Goal: Task Accomplishment & Management: Manage account settings

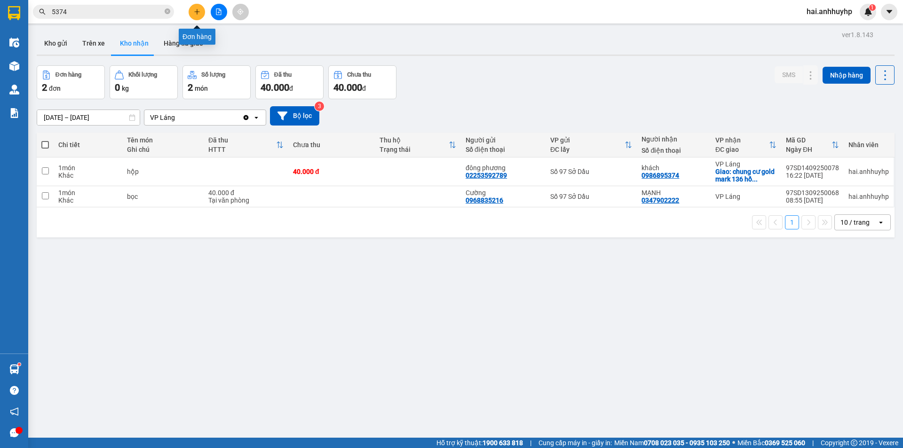
click at [190, 12] on button at bounding box center [197, 12] width 16 height 16
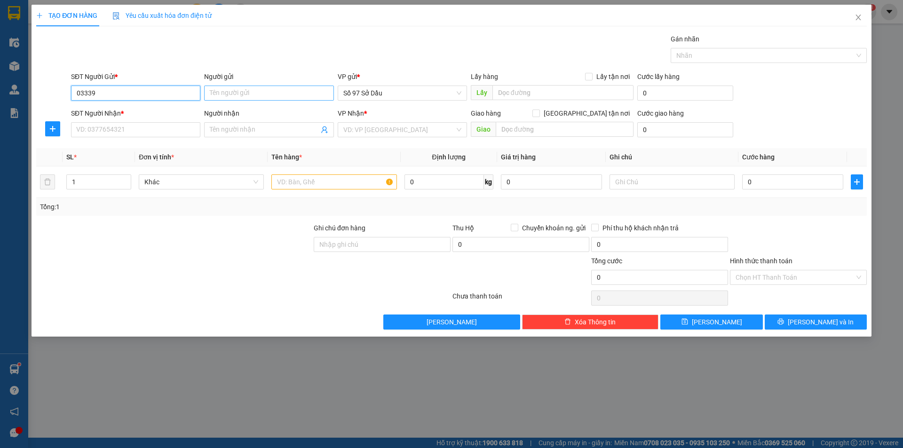
type input "03339"
click at [243, 87] on input "Người gửi" at bounding box center [268, 93] width 129 height 15
type input "anh khang"
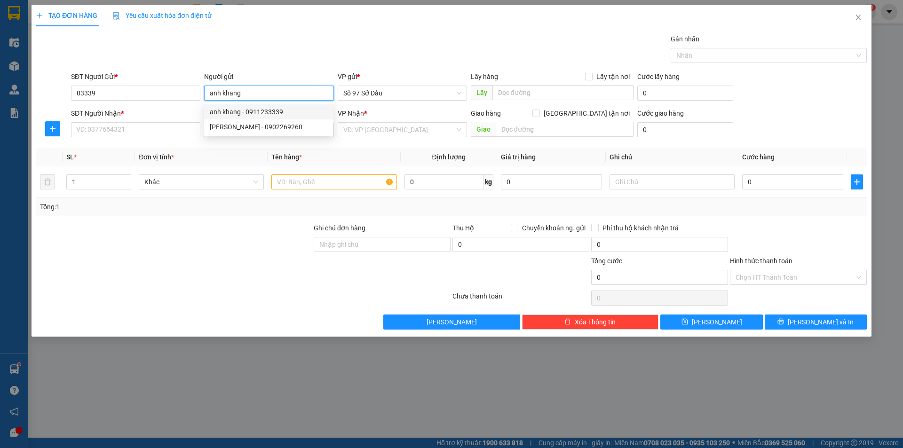
click at [232, 110] on div "anh khang - 0911233339" at bounding box center [269, 112] width 118 height 10
type input "0911233339"
type input "anh khang"
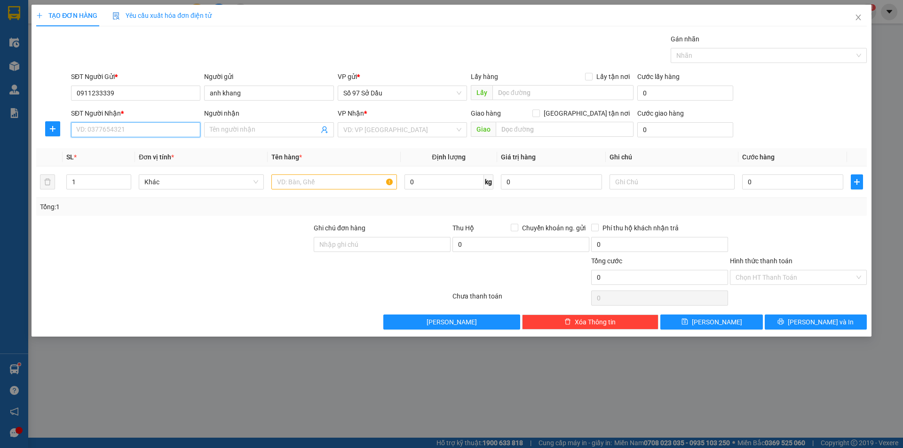
click at [157, 130] on input "SĐT Người Nhận *" at bounding box center [135, 129] width 129 height 15
type input "0379023389"
click at [148, 149] on div "0379023389 - khách" at bounding box center [136, 148] width 118 height 10
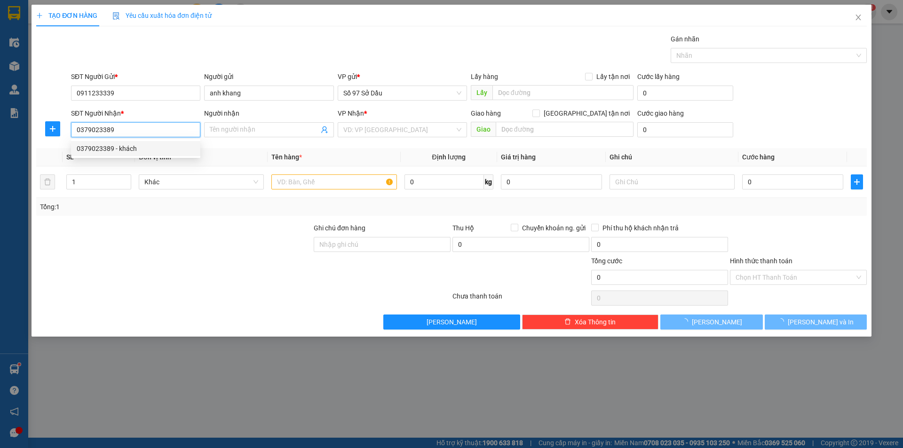
type input "khách"
checkbox input "true"
type input "Hyundai Hải Phòng - Showroom 1S, 9 10b, Đ. [PERSON_NAME], [GEOGRAPHIC_DATA], [G…"
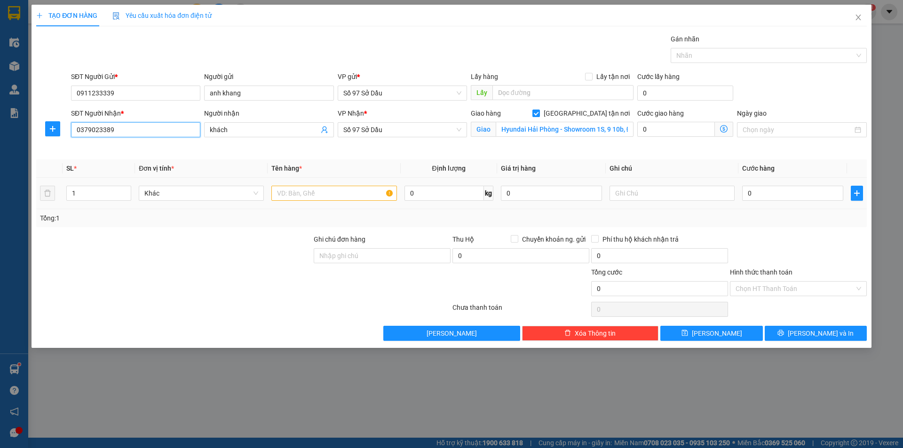
type input "0379023389"
click at [345, 193] on input "text" at bounding box center [333, 193] width 125 height 15
type input "phong bì"
click at [758, 194] on input "0" at bounding box center [792, 193] width 101 height 15
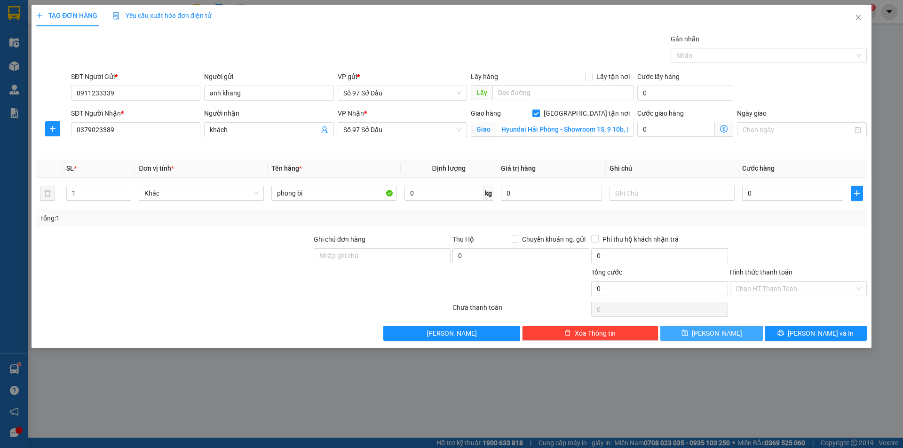
click at [744, 329] on button "[PERSON_NAME]" at bounding box center [711, 333] width 102 height 15
checkbox input "false"
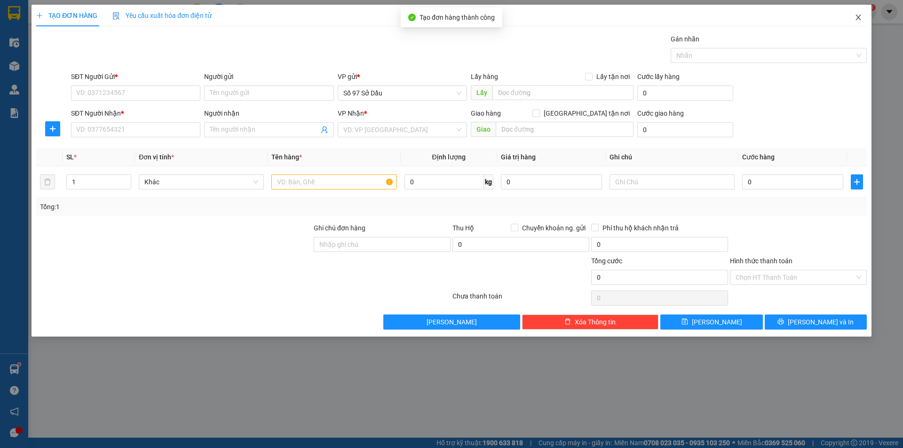
click at [856, 15] on icon "close" at bounding box center [858, 18] width 8 height 8
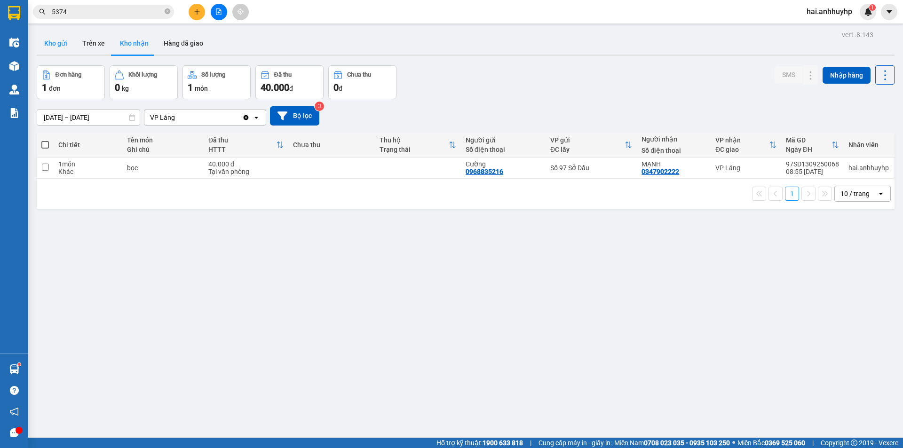
click at [50, 36] on button "Kho gửi" at bounding box center [56, 43] width 38 height 23
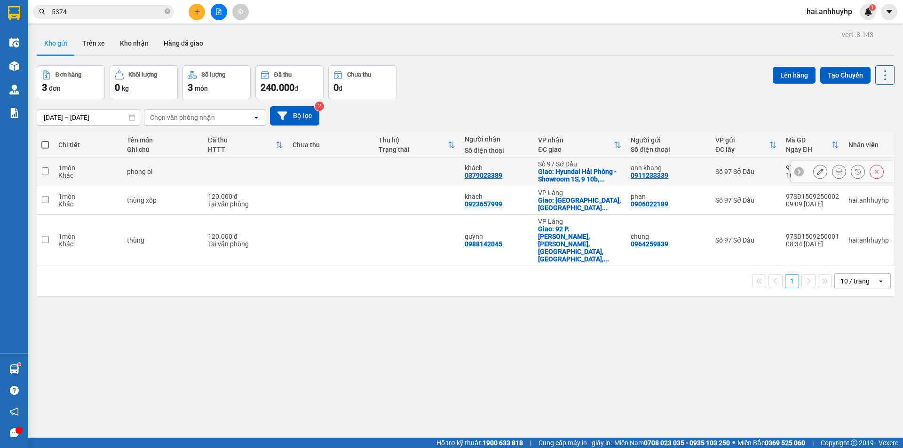
click at [43, 169] on input "checkbox" at bounding box center [45, 170] width 7 height 7
checkbox input "true"
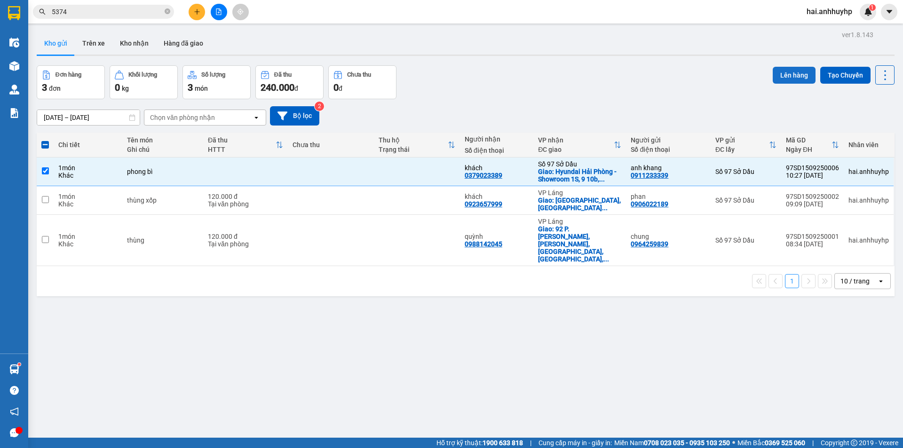
click at [778, 69] on button "Lên hàng" at bounding box center [794, 75] width 43 height 17
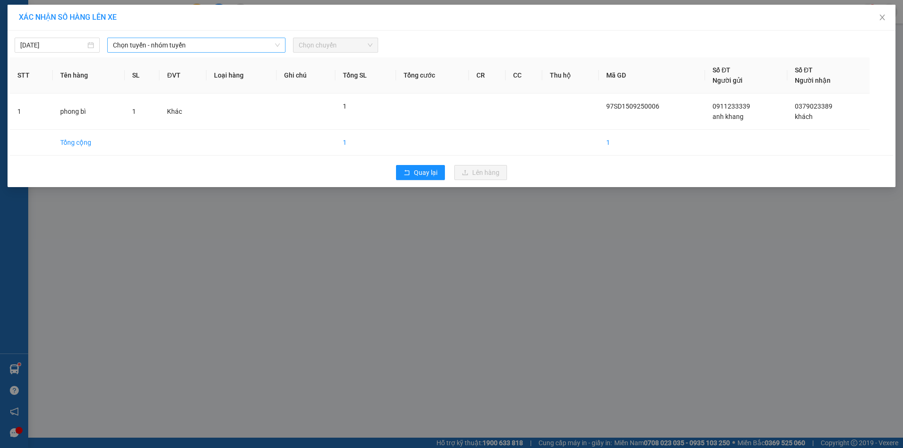
click at [200, 49] on span "Chọn tuyến - nhóm tuyến" at bounding box center [196, 45] width 167 height 14
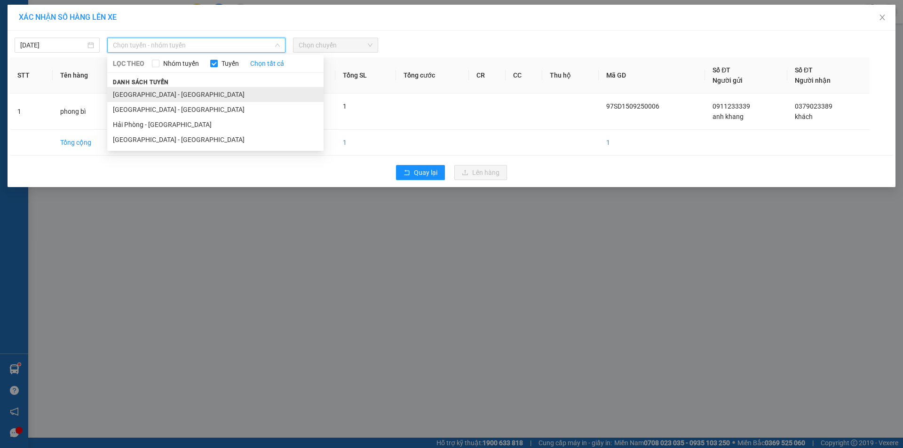
click at [135, 91] on li "[GEOGRAPHIC_DATA] - [GEOGRAPHIC_DATA]" at bounding box center [215, 94] width 216 height 15
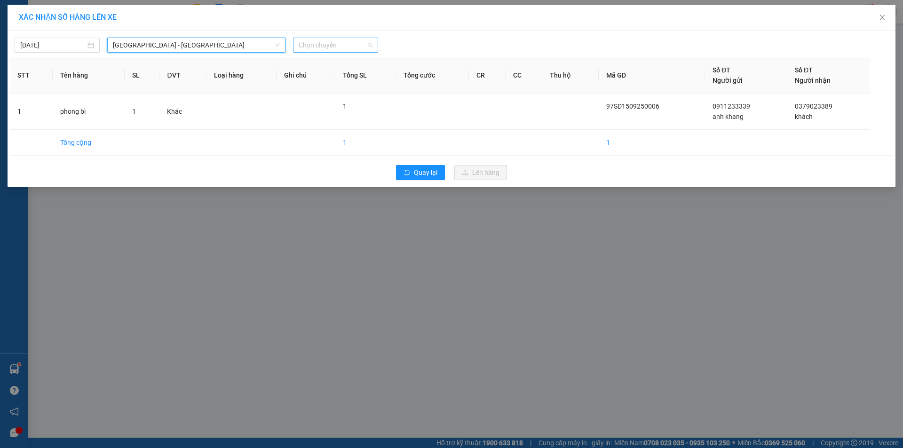
click at [363, 39] on span "Chọn chuyến" at bounding box center [336, 45] width 74 height 14
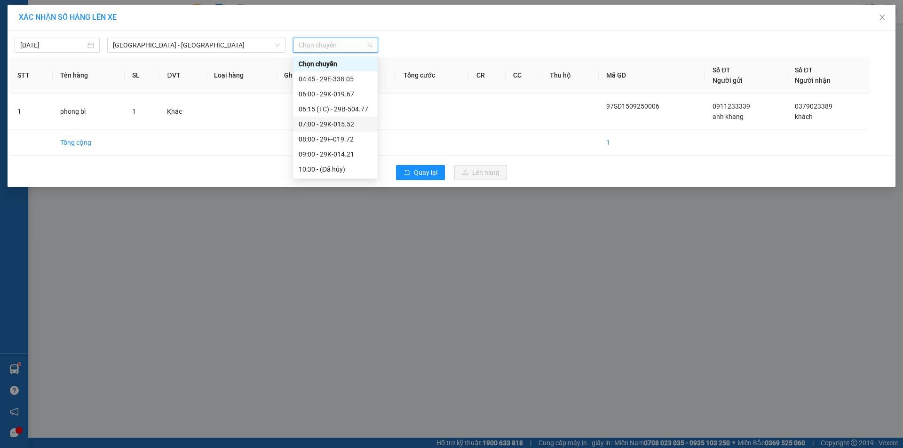
click at [323, 124] on div "07:00 - 29K-015.52" at bounding box center [335, 124] width 73 height 10
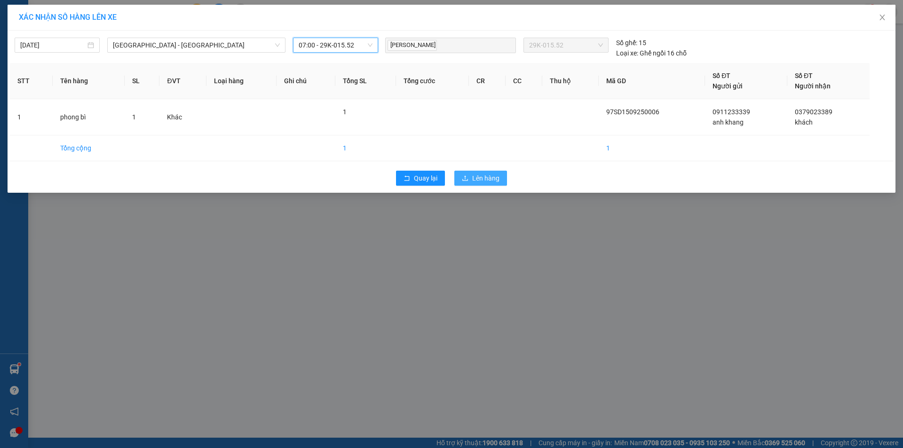
click at [483, 174] on span "Lên hàng" at bounding box center [485, 178] width 27 height 10
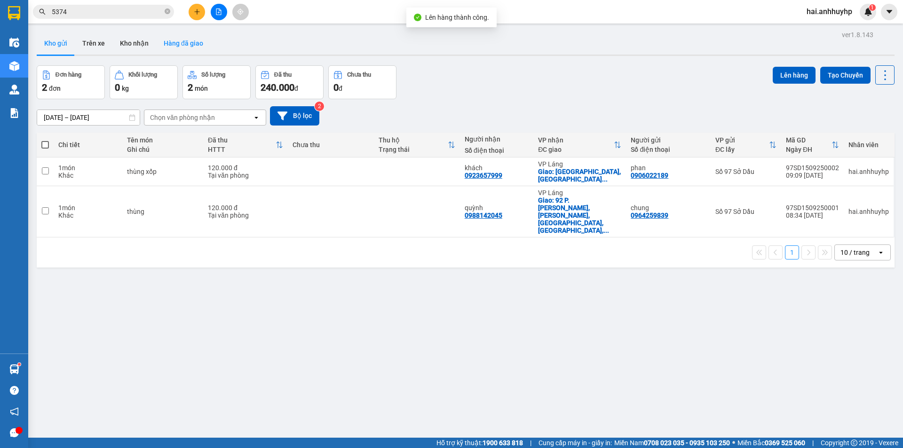
drag, startPoint x: 97, startPoint y: 47, endPoint x: 155, endPoint y: 47, distance: 57.8
click at [97, 47] on button "Trên xe" at bounding box center [94, 43] width 38 height 23
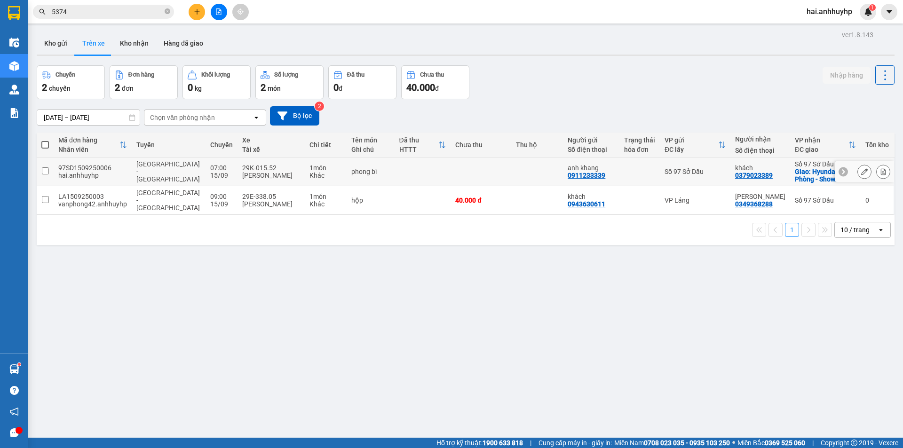
click at [47, 170] on input "checkbox" at bounding box center [45, 170] width 7 height 7
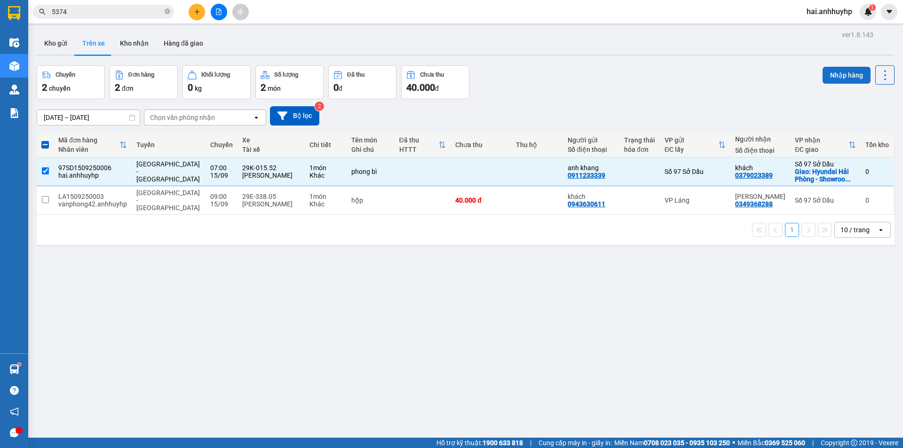
click at [858, 78] on button "Nhập hàng" at bounding box center [846, 75] width 48 height 17
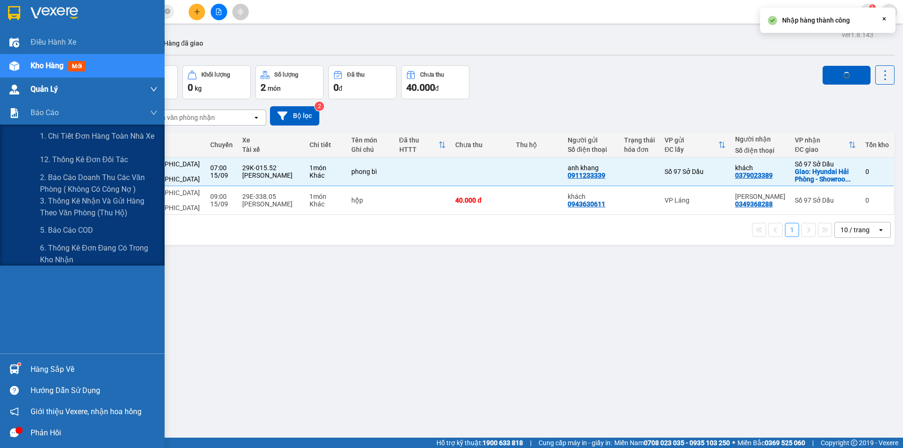
checkbox input "false"
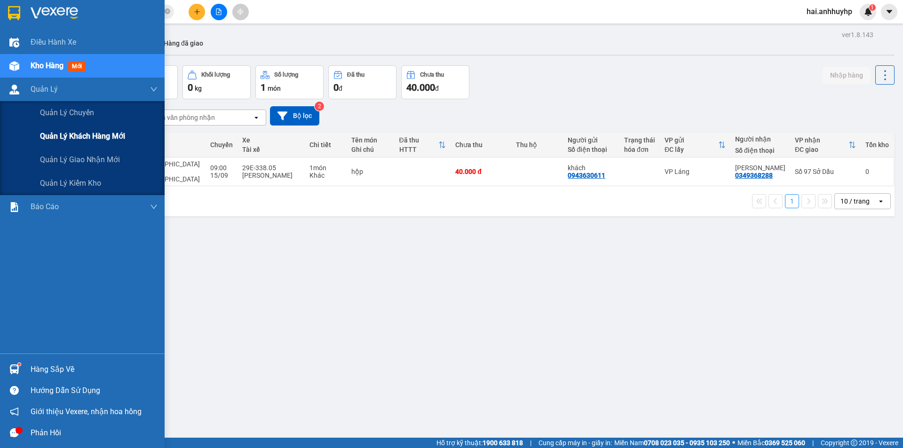
click at [47, 141] on span "Quản lý khách hàng mới" at bounding box center [82, 136] width 85 height 12
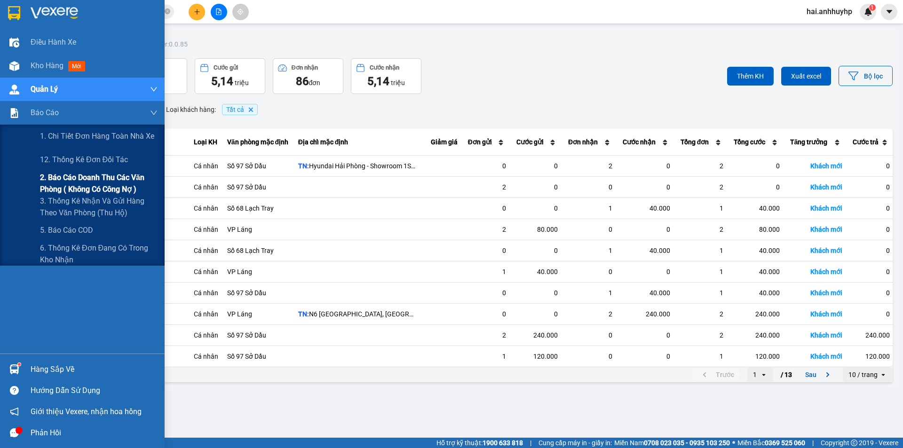
click at [61, 189] on span "2. Báo cáo doanh thu các văn phòng ( không có công nợ )" at bounding box center [99, 184] width 118 height 24
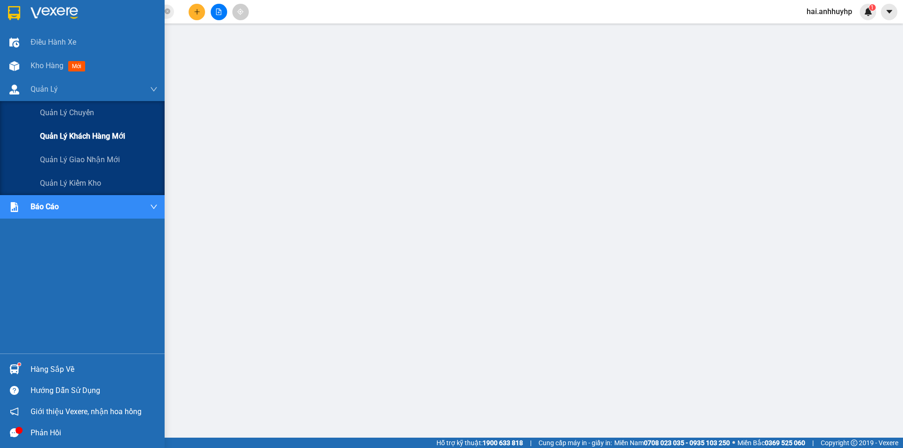
click at [64, 135] on span "Quản lý khách hàng mới" at bounding box center [82, 136] width 85 height 12
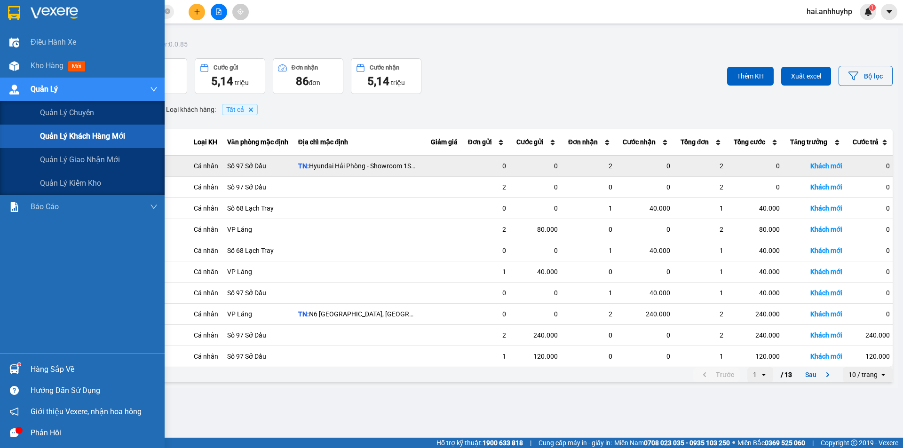
drag, startPoint x: 51, startPoint y: 160, endPoint x: 77, endPoint y: 160, distance: 25.4
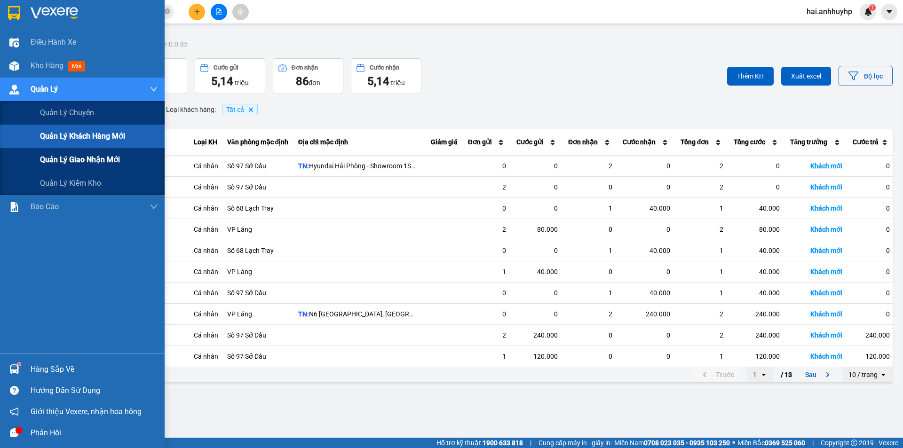
click at [60, 153] on div "Quản lý giao nhận mới" at bounding box center [99, 160] width 118 height 24
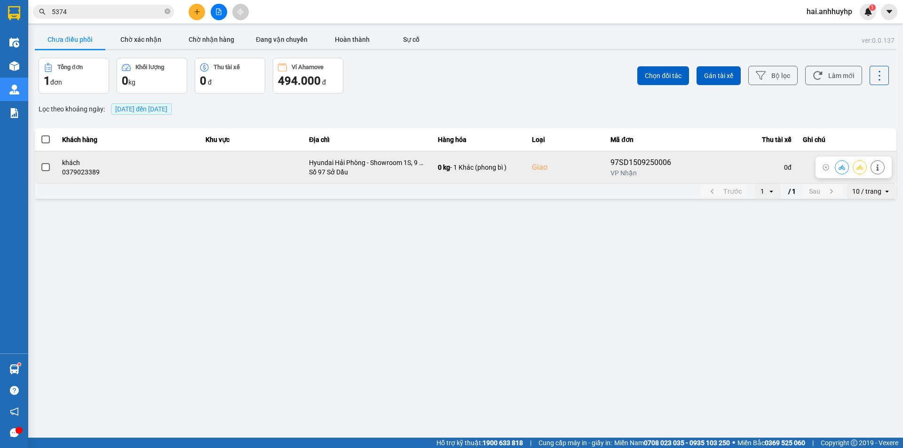
click at [41, 169] on label at bounding box center [45, 167] width 10 height 10
click at [40, 162] on input "checkbox" at bounding box center [40, 162] width 0 height 0
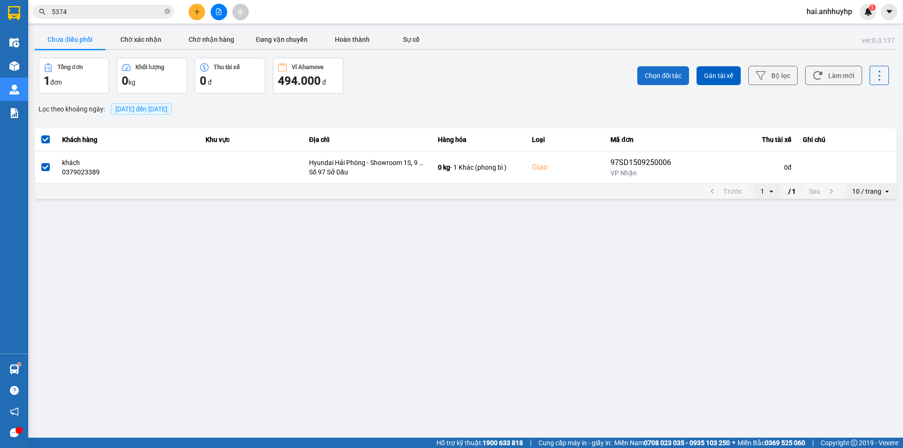
click at [672, 79] on span "Chọn đối tác" at bounding box center [663, 75] width 37 height 9
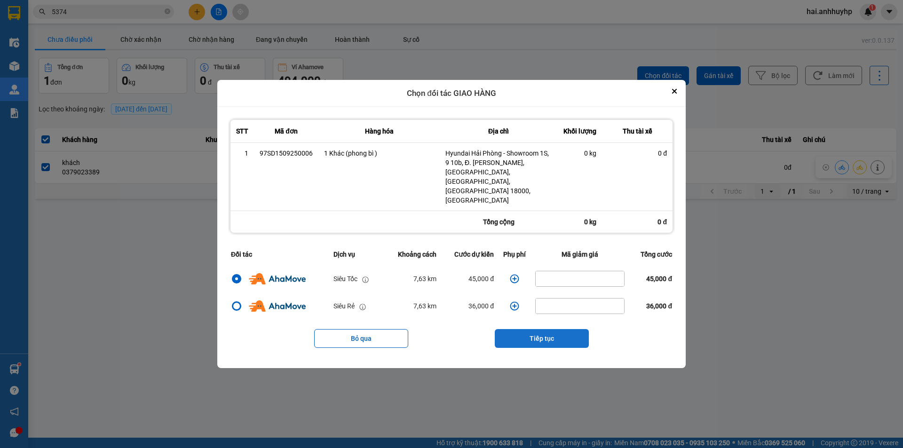
click at [545, 329] on button "Tiếp tục" at bounding box center [542, 338] width 94 height 19
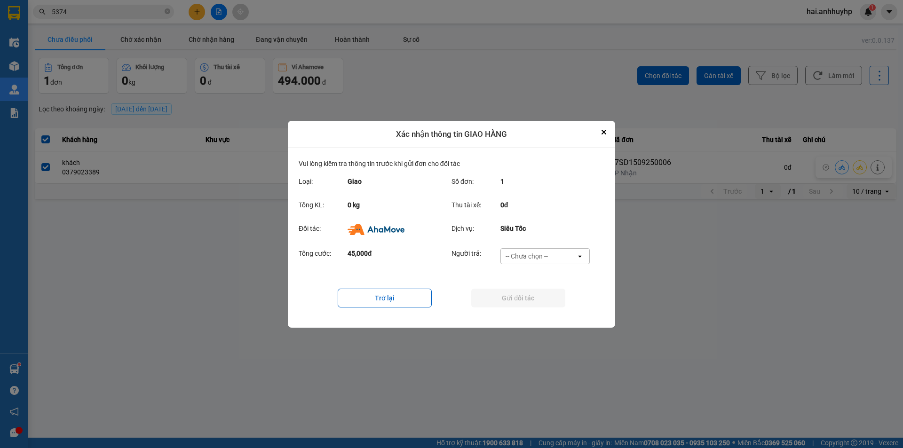
click at [548, 254] on div "-- Chưa chọn --" at bounding box center [538, 256] width 75 height 15
click at [532, 307] on span "Ví Ahamove" at bounding box center [526, 309] width 38 height 9
click at [524, 301] on button "Gửi đối tác" at bounding box center [518, 298] width 94 height 19
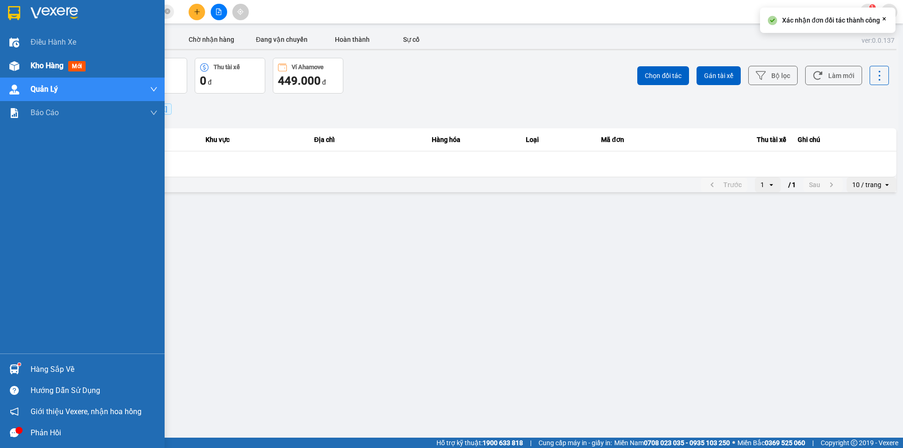
click at [41, 65] on span "Kho hàng" at bounding box center [47, 65] width 33 height 9
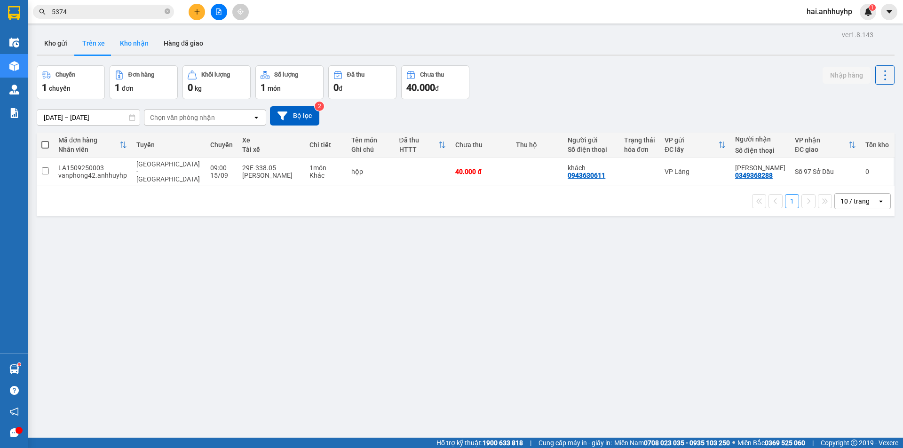
click at [134, 43] on button "Kho nhận" at bounding box center [134, 43] width 44 height 23
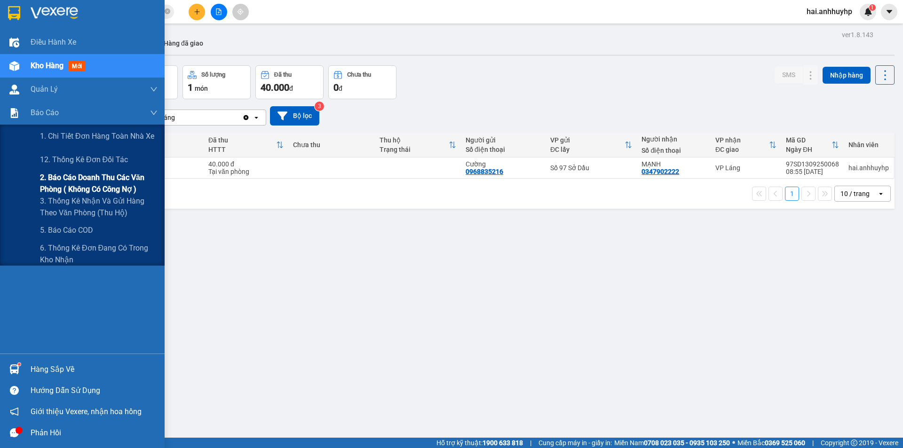
click at [84, 180] on span "2. Báo cáo doanh thu các văn phòng ( không có công nợ )" at bounding box center [99, 184] width 118 height 24
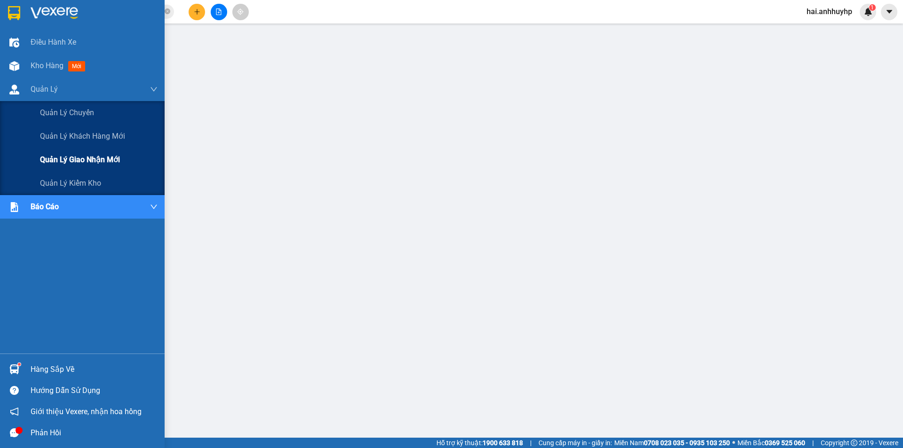
click at [63, 158] on span "Quản lý giao nhận mới" at bounding box center [80, 160] width 80 height 12
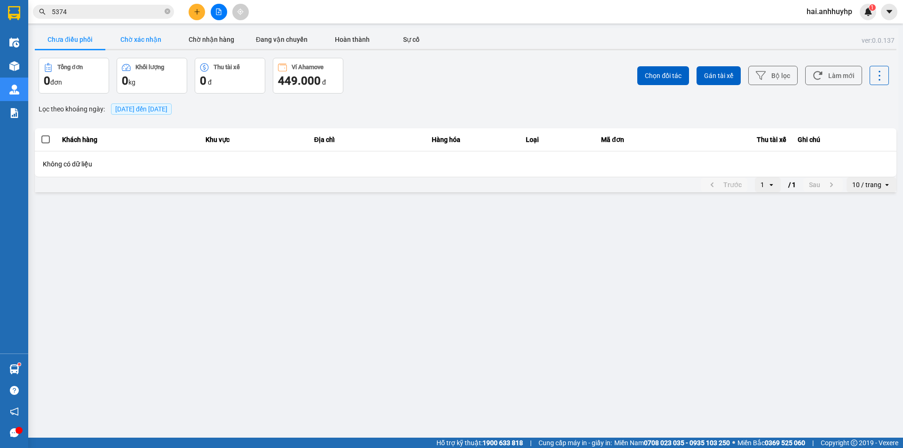
click at [140, 41] on button "Chờ xác nhận" at bounding box center [140, 39] width 71 height 19
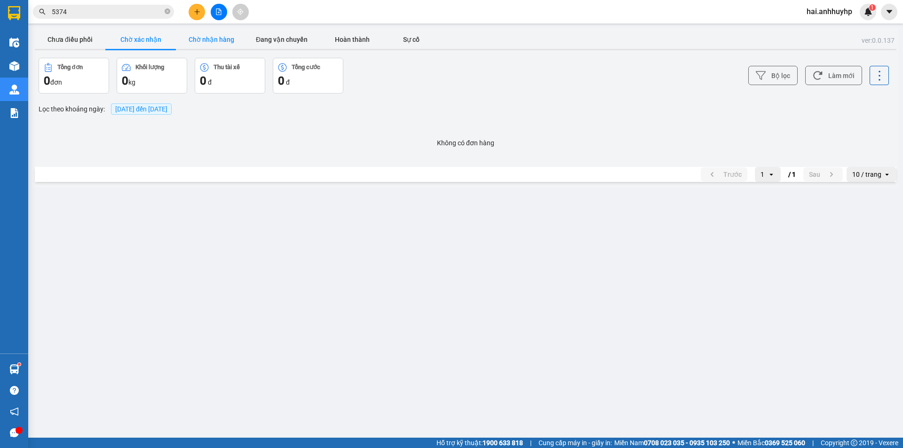
click at [215, 38] on button "Chờ nhận hàng" at bounding box center [211, 39] width 71 height 19
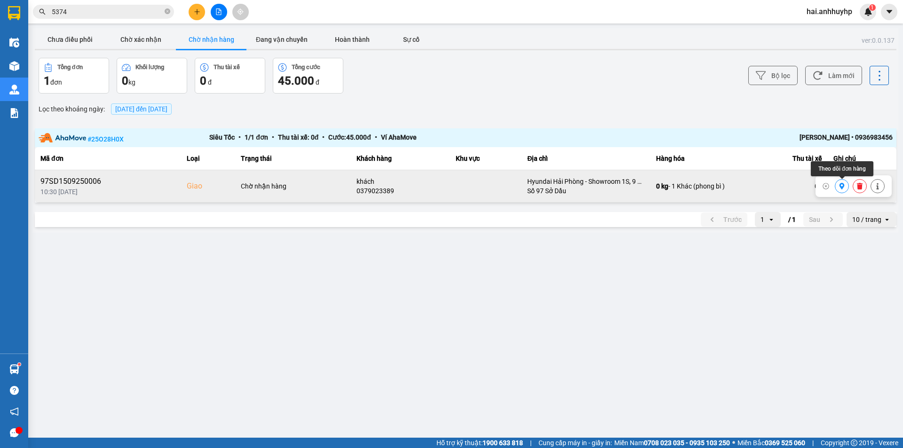
click at [845, 189] on button at bounding box center [841, 186] width 13 height 16
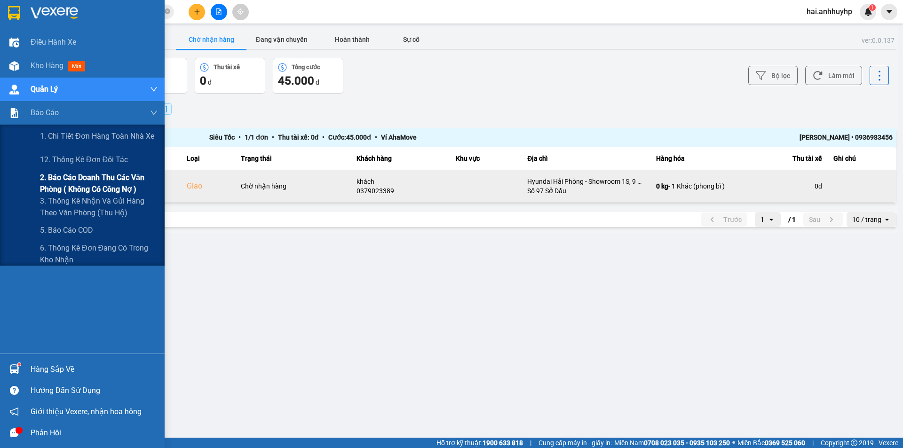
click at [63, 184] on span "2. Báo cáo doanh thu các văn phòng ( không có công nợ )" at bounding box center [99, 184] width 118 height 24
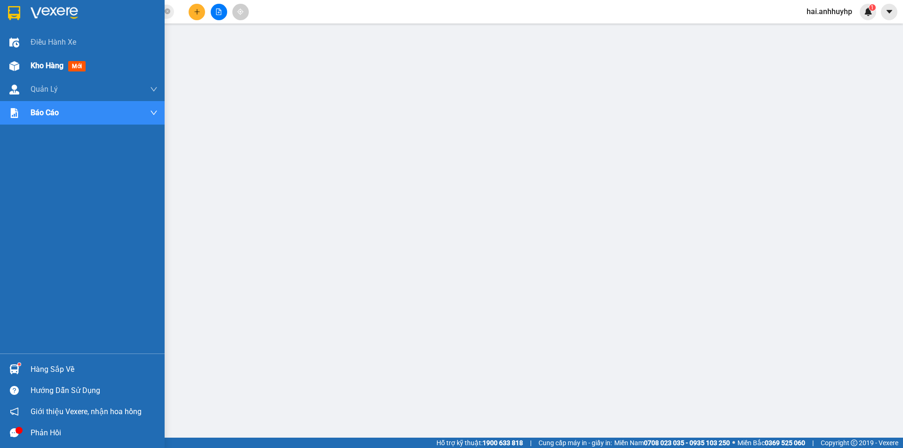
click at [40, 70] on span "Kho hàng" at bounding box center [47, 65] width 33 height 9
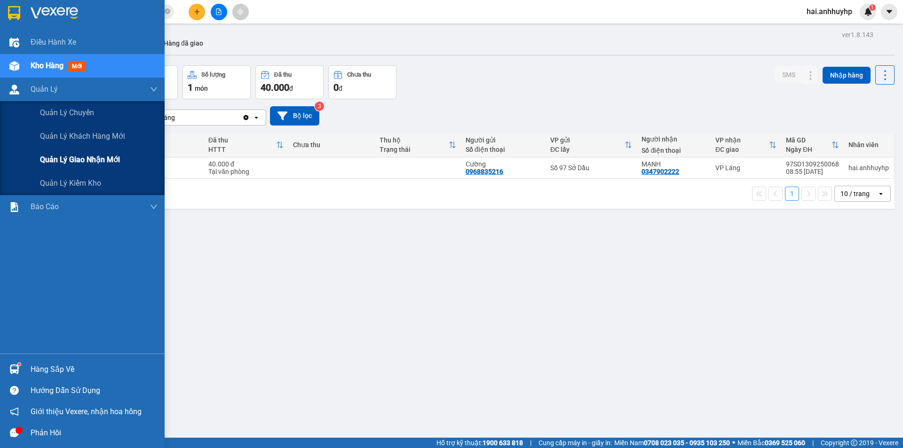
click at [61, 157] on span "Quản lý giao nhận mới" at bounding box center [80, 160] width 80 height 12
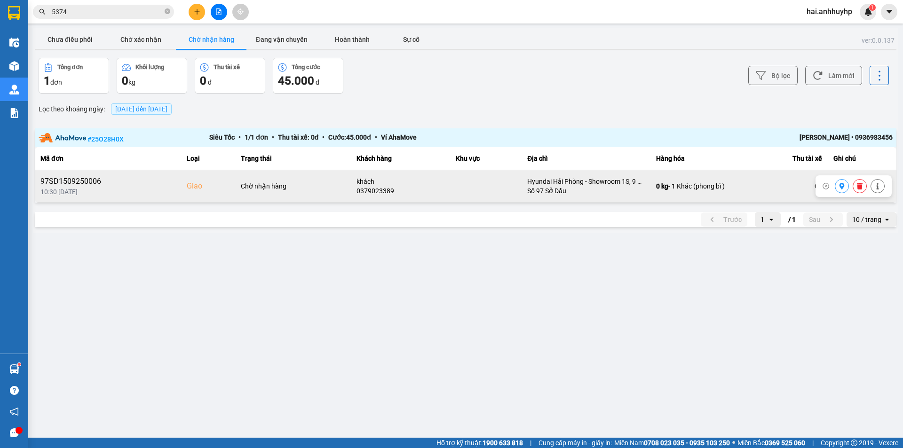
click at [844, 186] on icon at bounding box center [841, 186] width 5 height 7
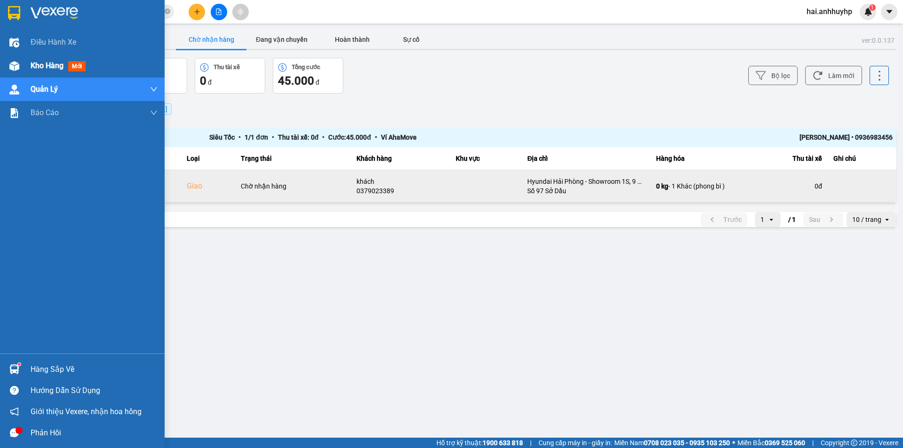
click at [42, 69] on span "Kho hàng" at bounding box center [47, 65] width 33 height 9
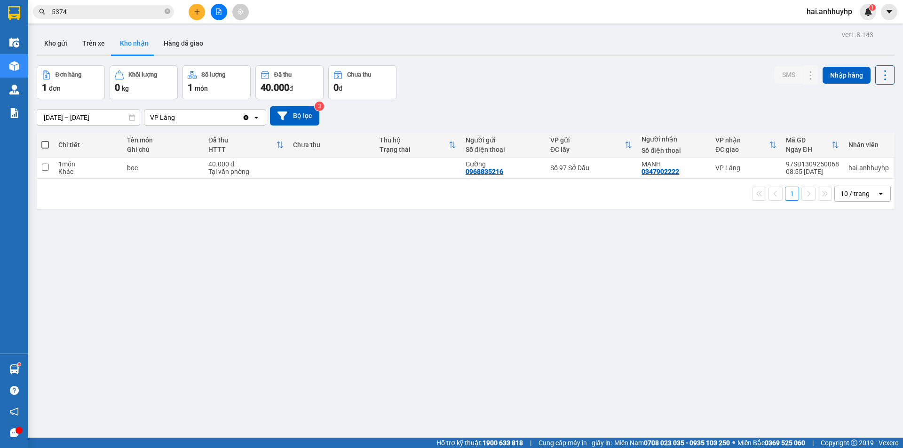
click at [245, 117] on icon "Clear value" at bounding box center [246, 118] width 8 height 8
click at [211, 117] on div "Chọn văn phòng nhận" at bounding box center [182, 117] width 65 height 9
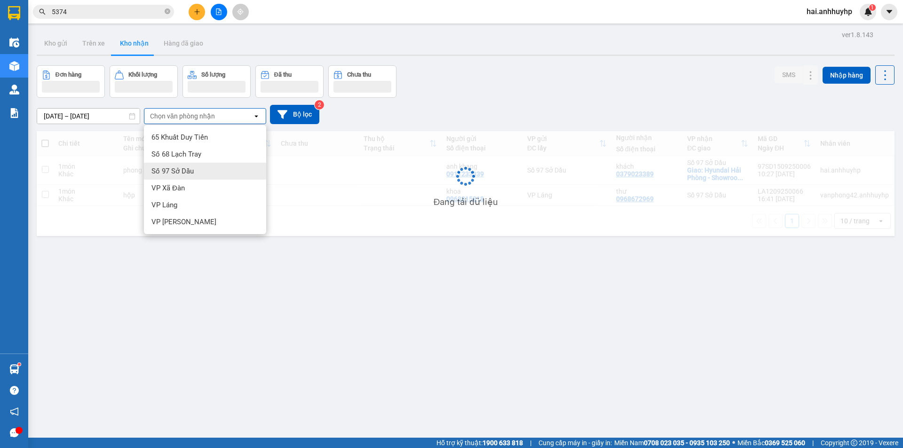
click at [178, 167] on span "Số 97 Sở Dầu" at bounding box center [172, 170] width 42 height 9
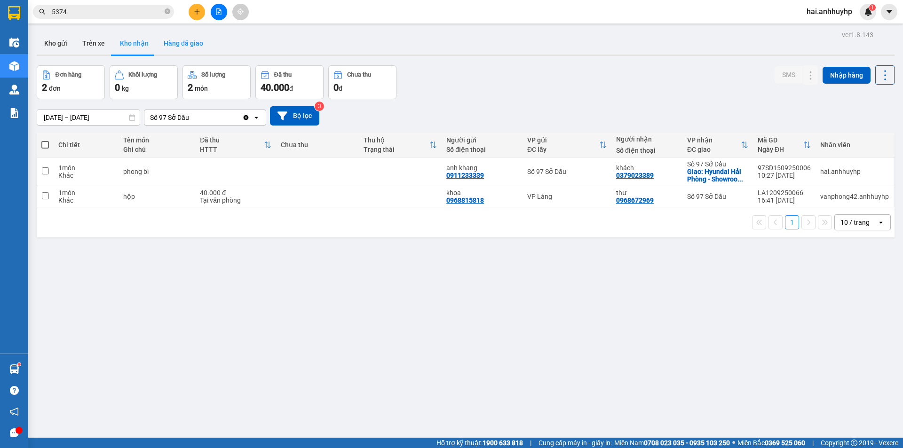
click at [170, 40] on button "Hàng đã giao" at bounding box center [183, 43] width 55 height 23
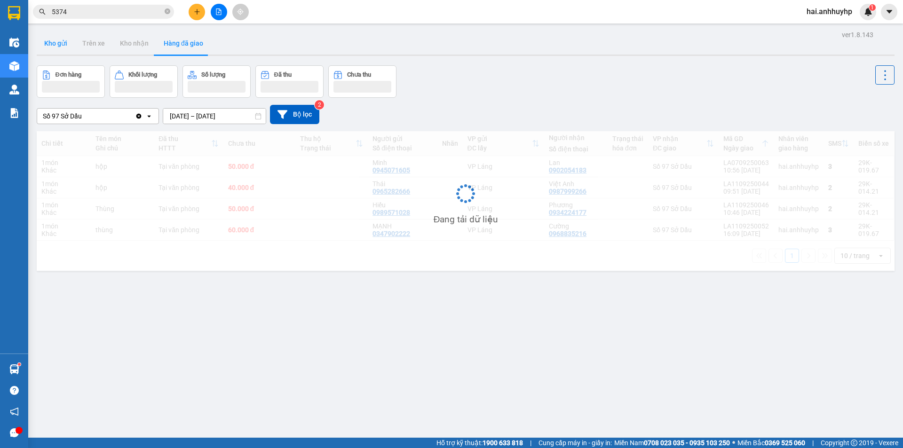
click at [55, 42] on button "Kho gửi" at bounding box center [56, 43] width 38 height 23
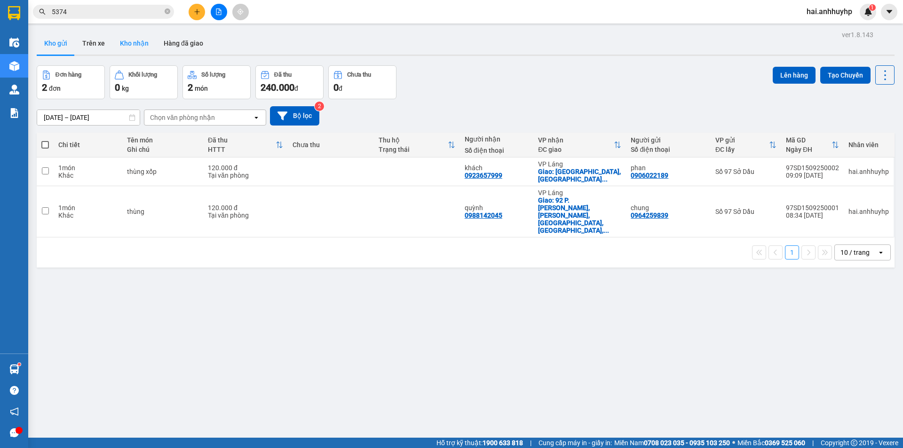
click at [136, 42] on button "Kho nhận" at bounding box center [134, 43] width 44 height 23
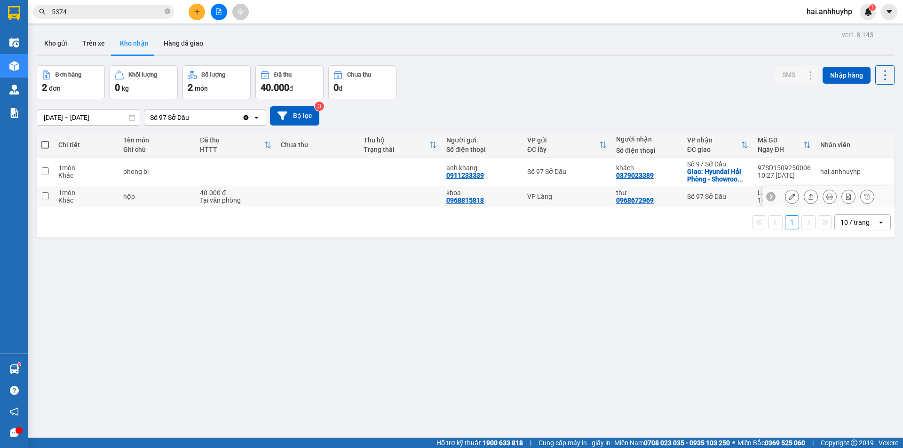
click at [47, 197] on input "checkbox" at bounding box center [45, 195] width 7 height 7
checkbox input "true"
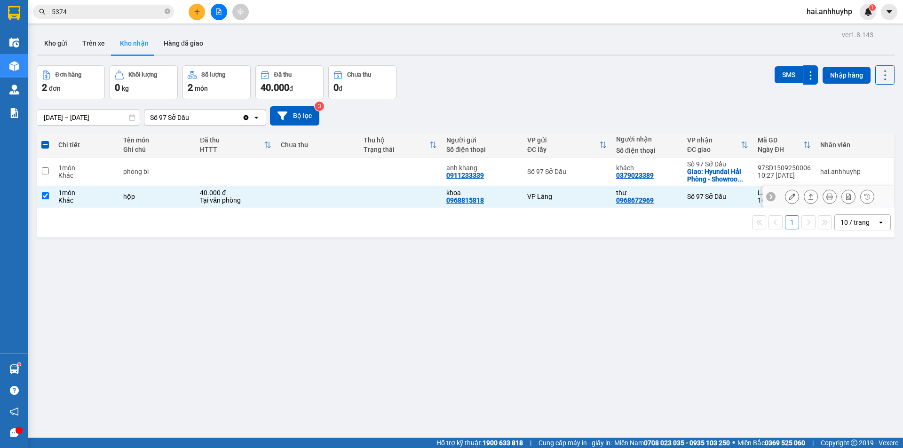
click at [789, 196] on icon at bounding box center [792, 196] width 7 height 7
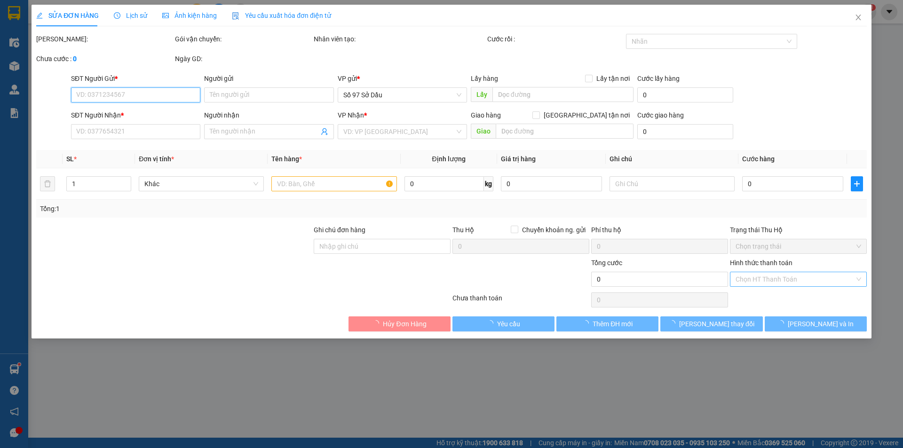
type input "0968815818"
type input "khoa"
type input "0968672969"
type input "thư"
type input "40.000"
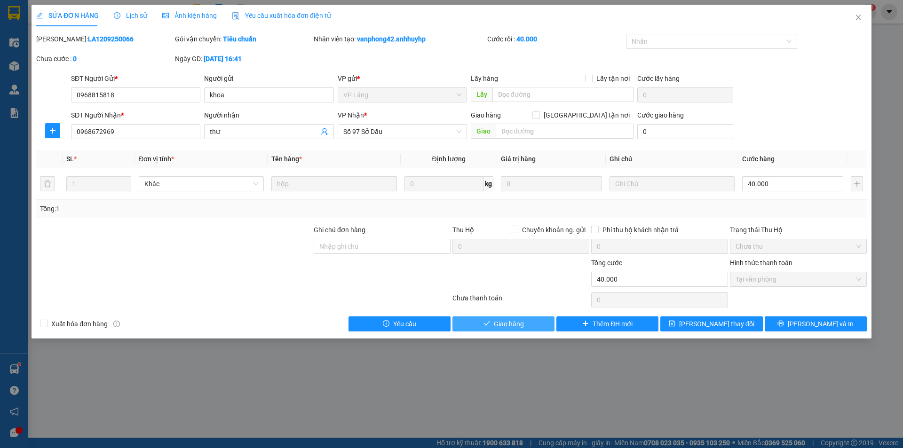
click at [546, 317] on button "Giao hàng" at bounding box center [503, 323] width 102 height 15
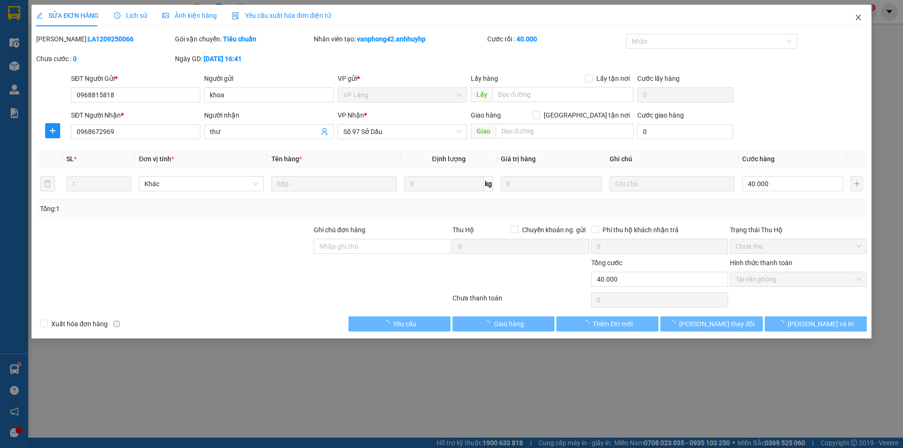
click at [857, 18] on icon "close" at bounding box center [858, 18] width 8 height 8
